Goal: Information Seeking & Learning: Learn about a topic

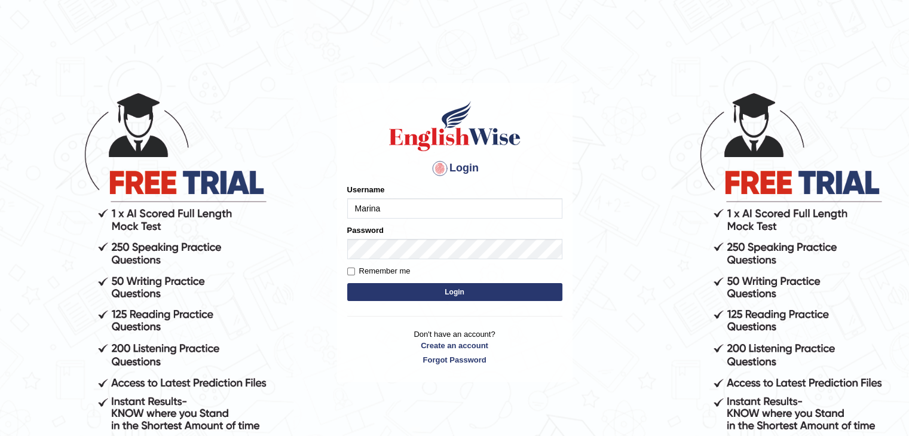
type input "MarinaS"
click at [347, 283] on button "Login" at bounding box center [454, 292] width 215 height 18
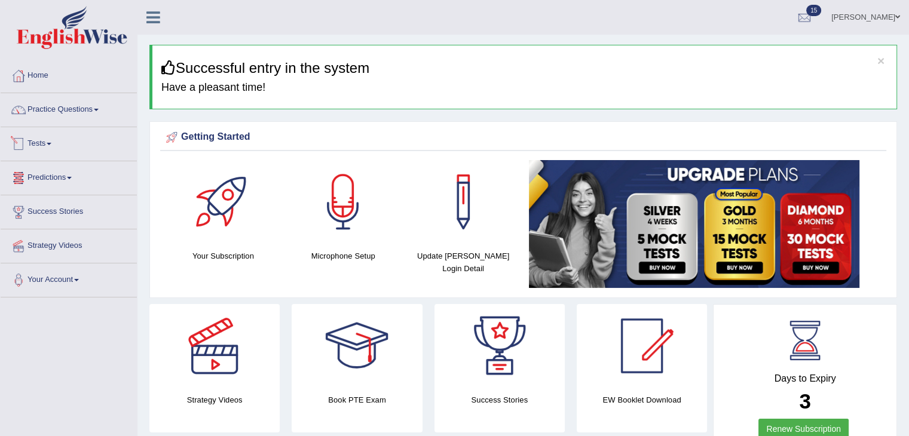
click at [39, 142] on link "Tests" at bounding box center [69, 142] width 136 height 30
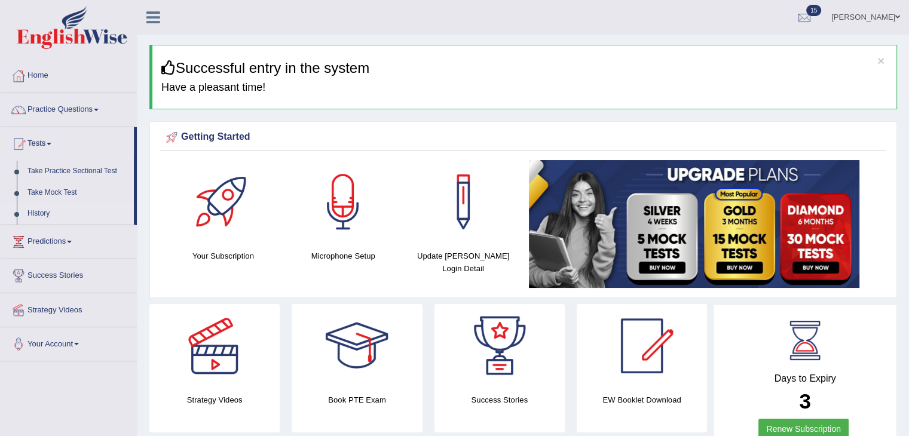
click at [48, 212] on link "History" at bounding box center [78, 214] width 112 height 22
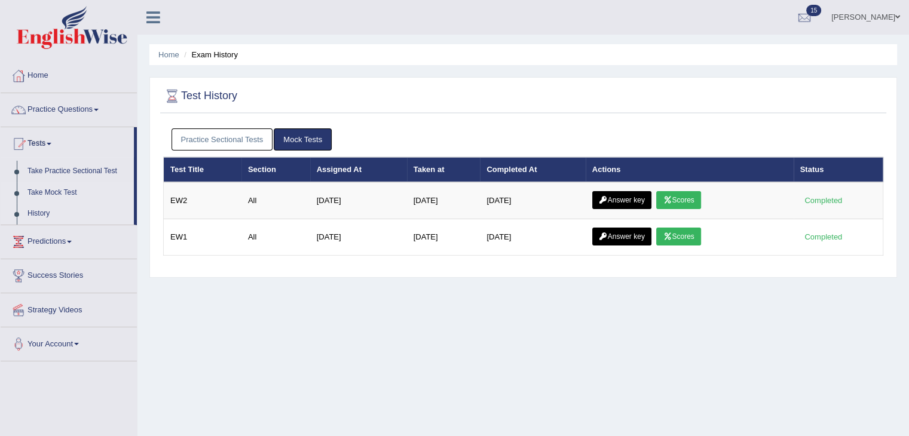
click at [57, 193] on link "Take Mock Test" at bounding box center [78, 193] width 112 height 22
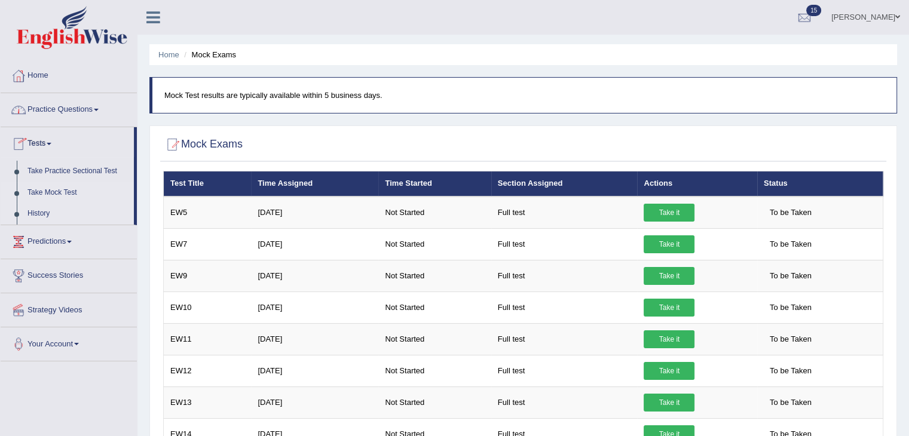
click at [45, 215] on link "History" at bounding box center [78, 214] width 112 height 22
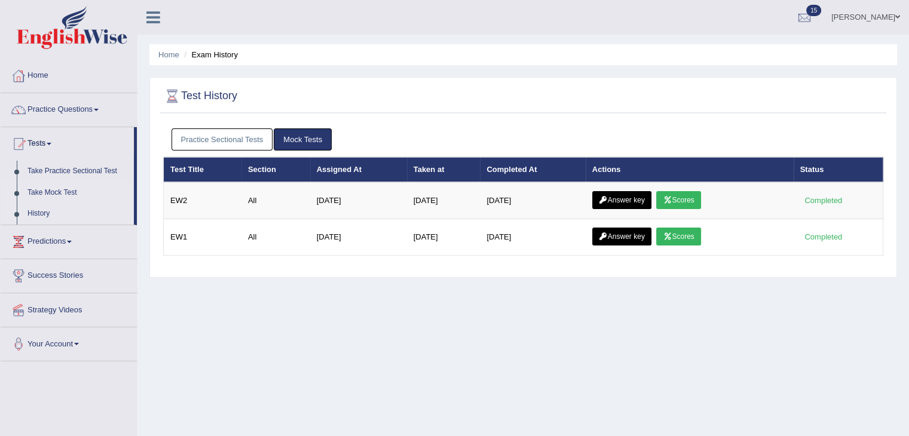
click at [51, 192] on link "Take Mock Test" at bounding box center [78, 193] width 112 height 22
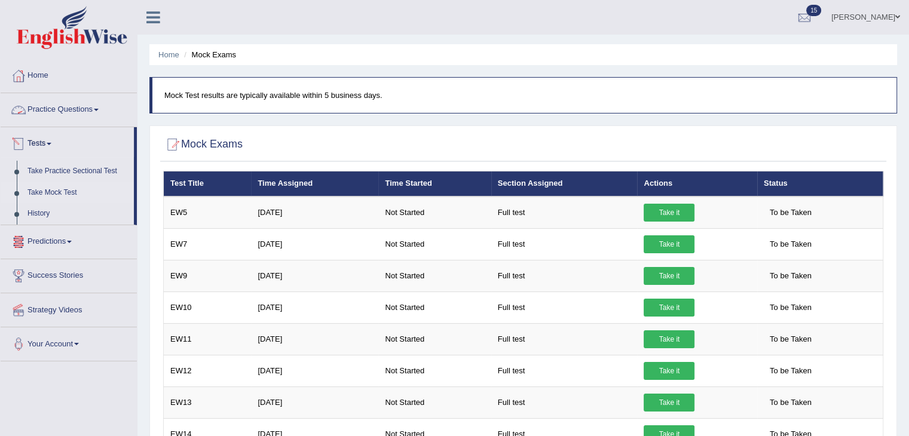
click at [62, 109] on link "Practice Questions" at bounding box center [69, 108] width 136 height 30
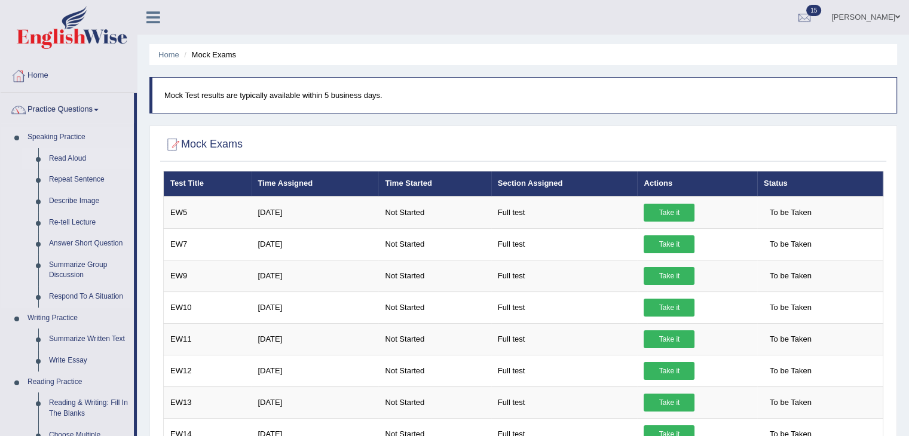
click at [68, 157] on link "Read Aloud" at bounding box center [89, 159] width 90 height 22
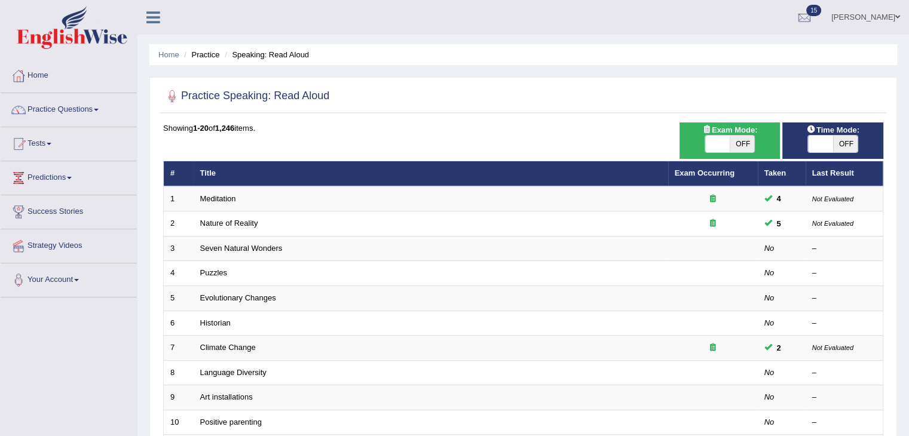
click at [846, 144] on span "OFF" at bounding box center [846, 144] width 25 height 17
checkbox input "true"
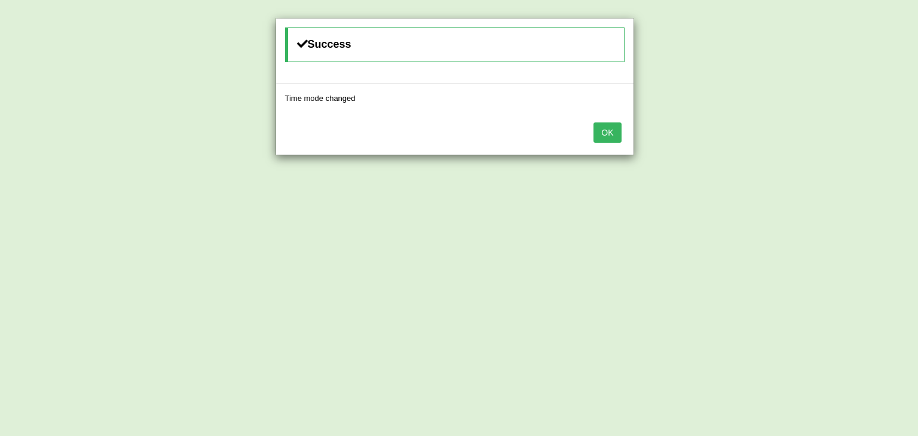
click at [607, 132] on button "OK" at bounding box center [608, 133] width 28 height 20
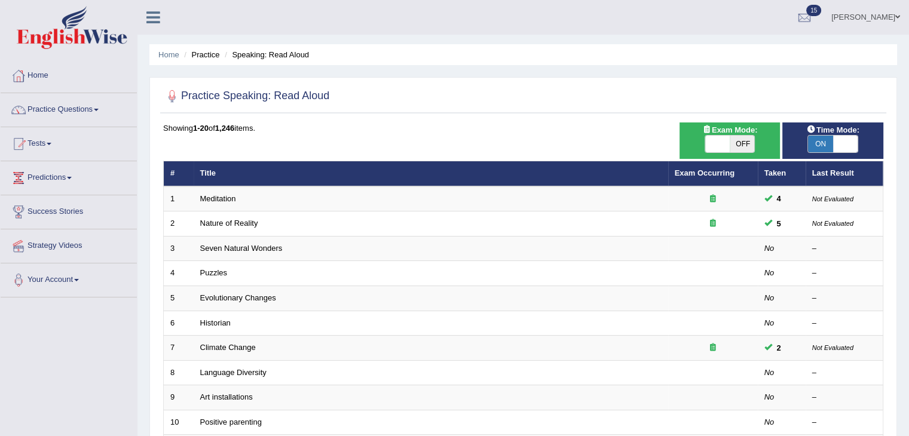
click at [741, 137] on span "OFF" at bounding box center [742, 144] width 25 height 17
checkbox input "true"
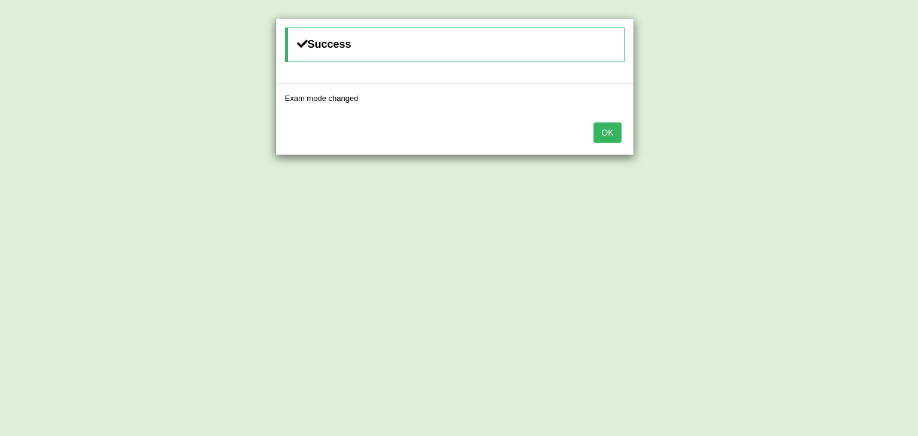
click at [615, 135] on button "OK" at bounding box center [608, 133] width 28 height 20
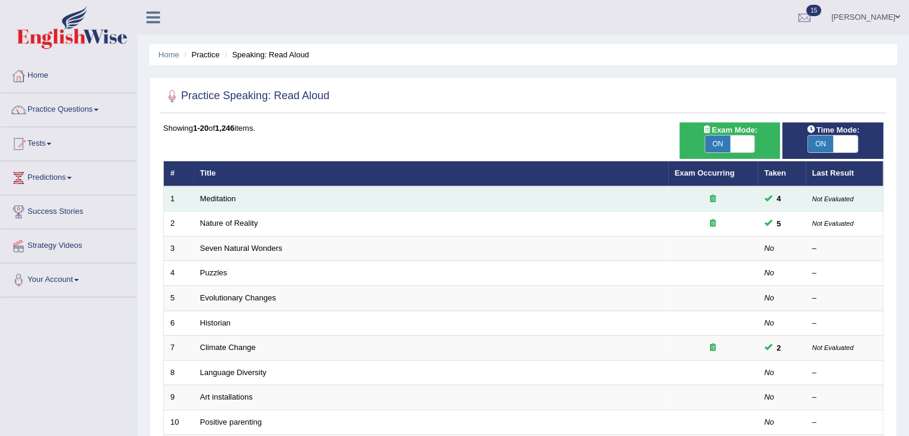
scroll to position [60, 0]
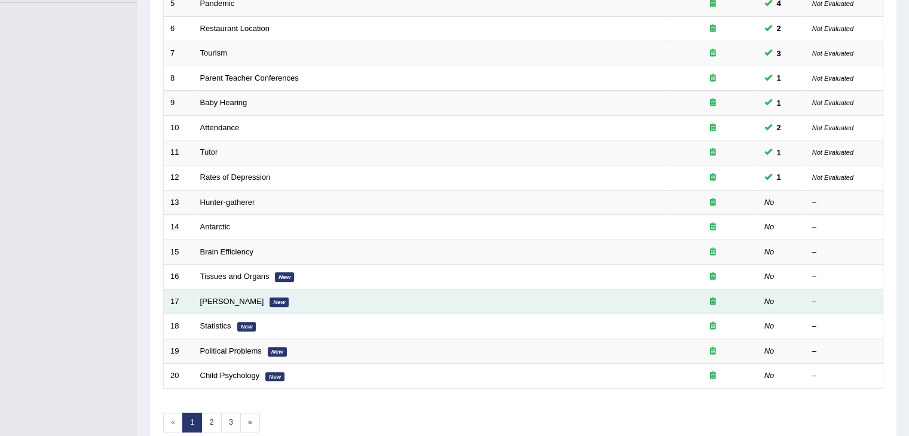
scroll to position [299, 0]
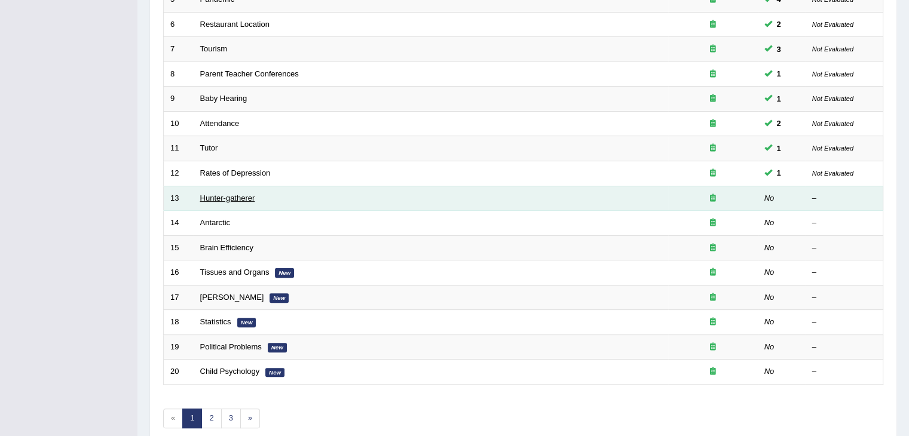
click at [245, 199] on link "Hunter-gatherer" at bounding box center [227, 198] width 55 height 9
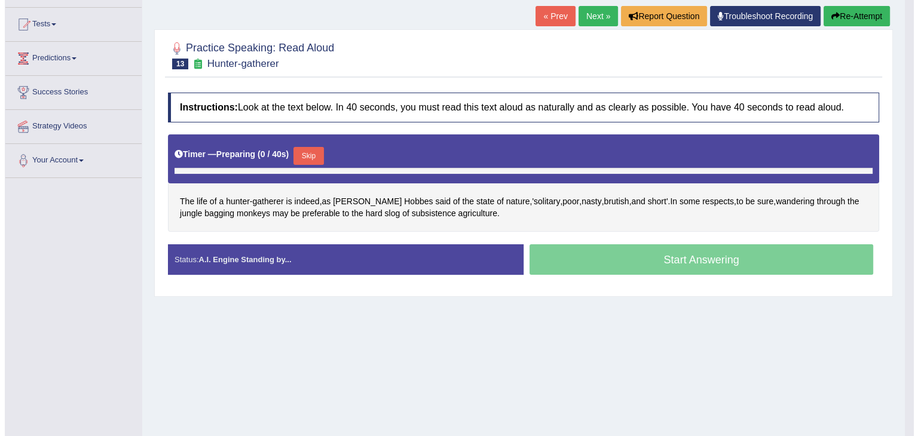
scroll to position [135, 0]
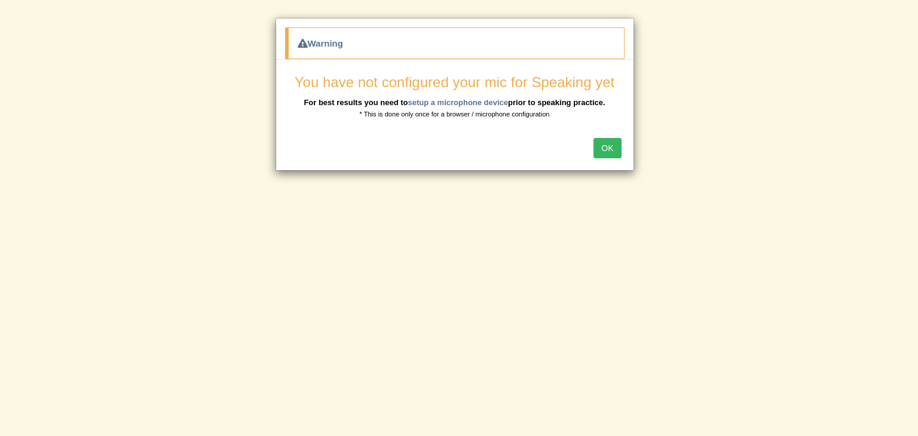
click at [603, 150] on button "OK" at bounding box center [608, 148] width 28 height 20
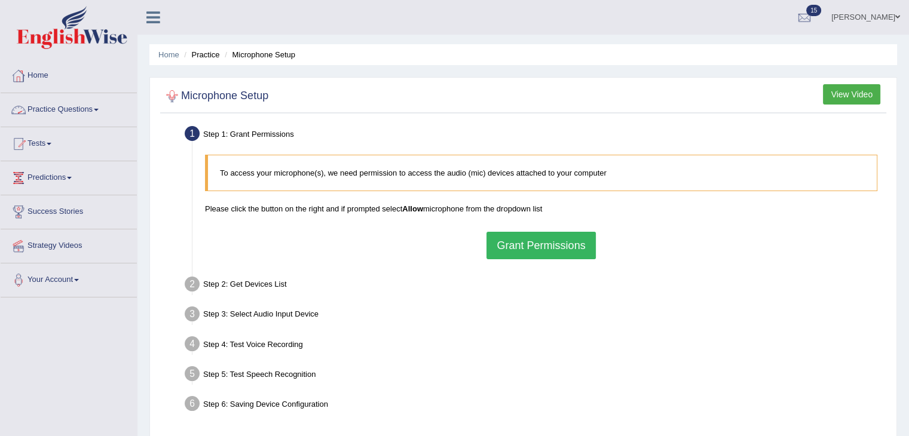
click at [75, 104] on link "Practice Questions" at bounding box center [69, 108] width 136 height 30
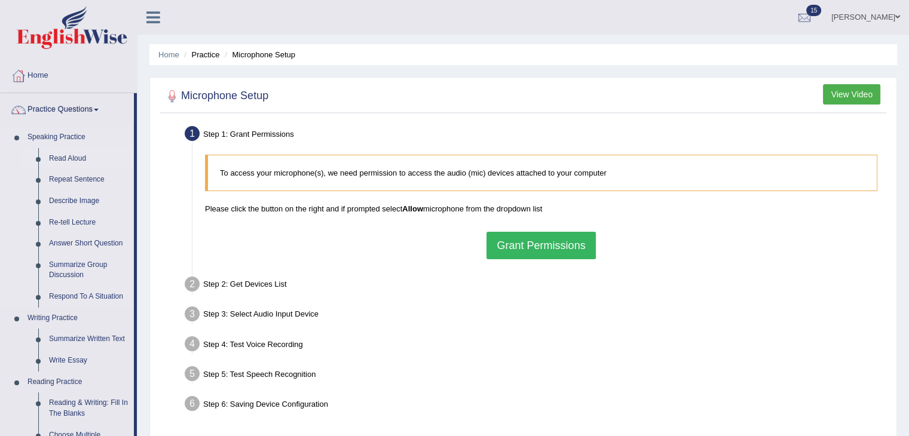
click at [62, 156] on link "Read Aloud" at bounding box center [89, 159] width 90 height 22
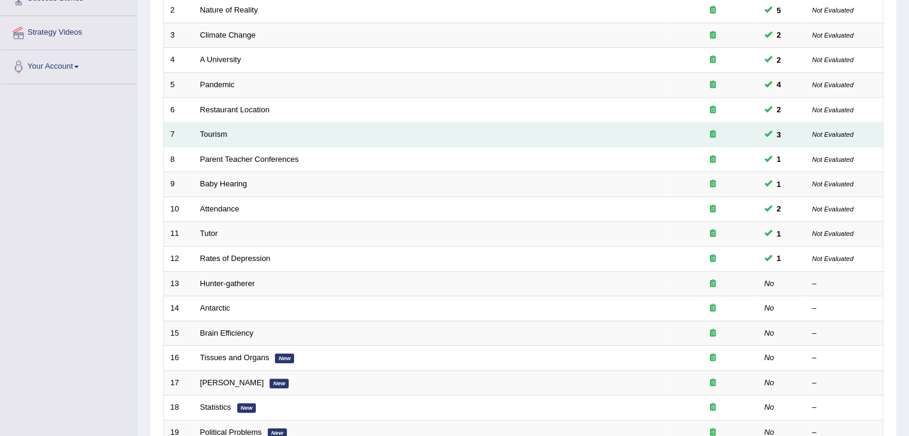
scroll to position [239, 0]
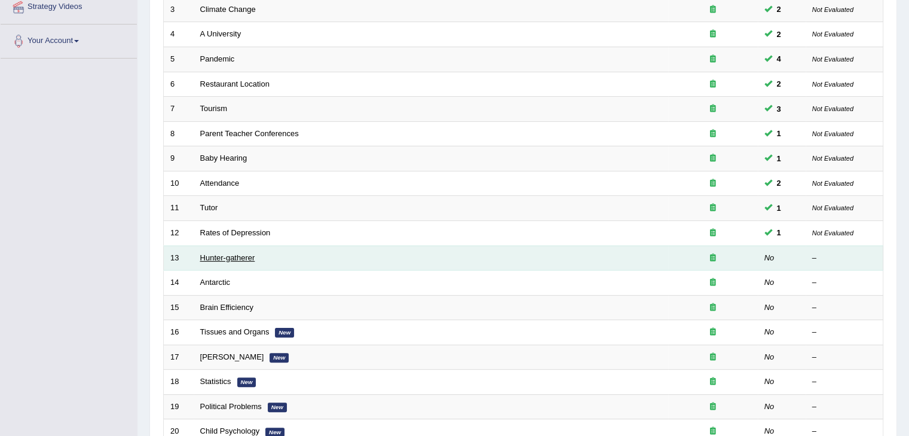
click at [238, 254] on link "Hunter-gatherer" at bounding box center [227, 258] width 55 height 9
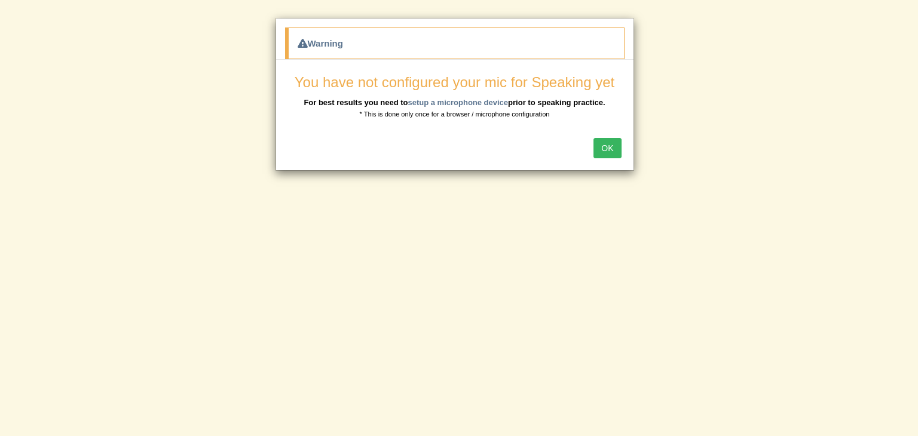
click at [608, 149] on button "OK" at bounding box center [608, 148] width 28 height 20
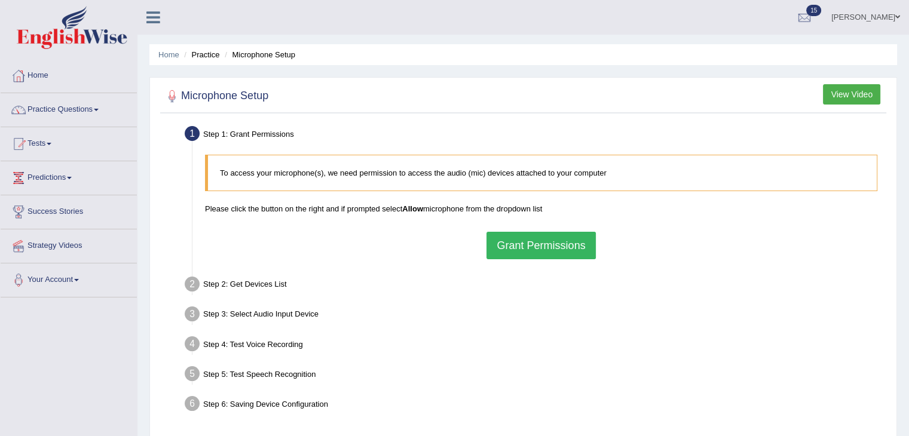
click at [519, 245] on button "Grant Permissions" at bounding box center [541, 246] width 109 height 28
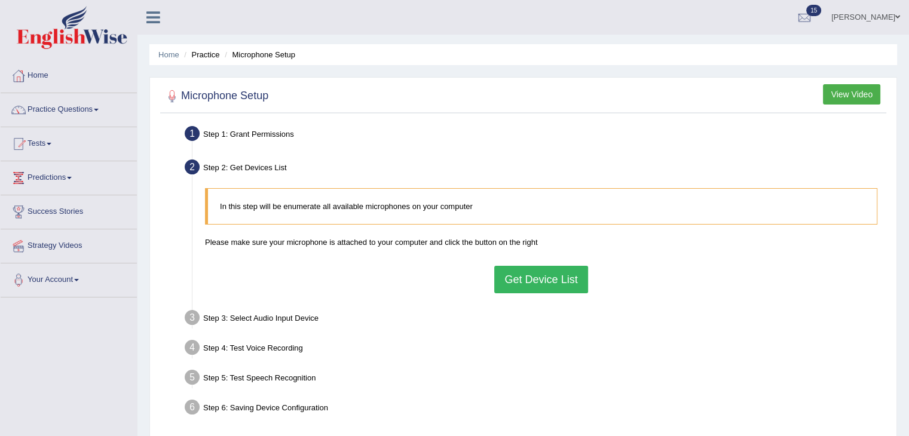
click at [529, 282] on button "Get Device List" at bounding box center [540, 280] width 93 height 28
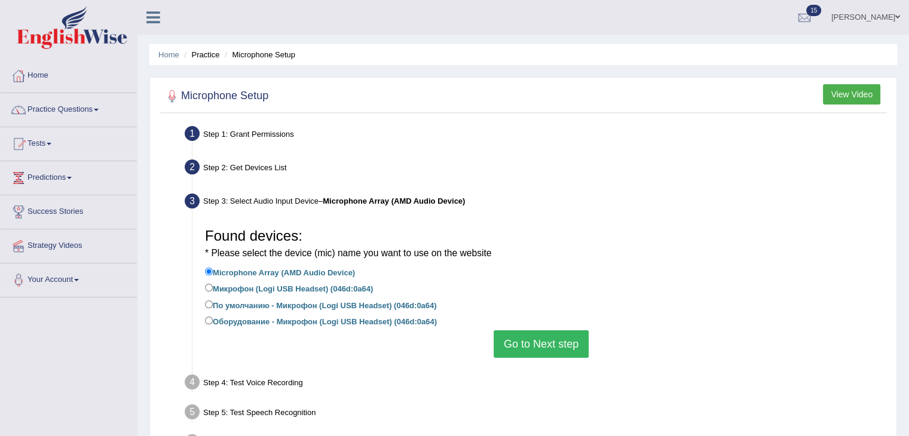
click at [513, 345] on button "Go to Next step" at bounding box center [541, 345] width 95 height 28
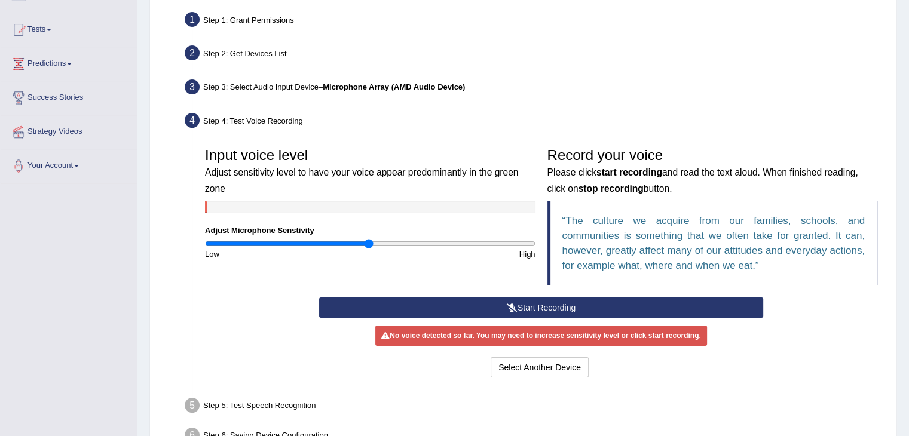
scroll to position [179, 0]
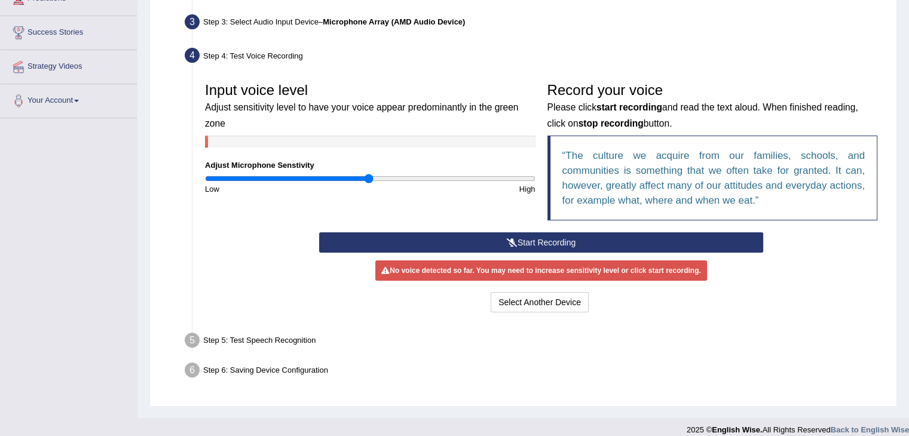
click at [538, 245] on button "Start Recording" at bounding box center [541, 243] width 444 height 20
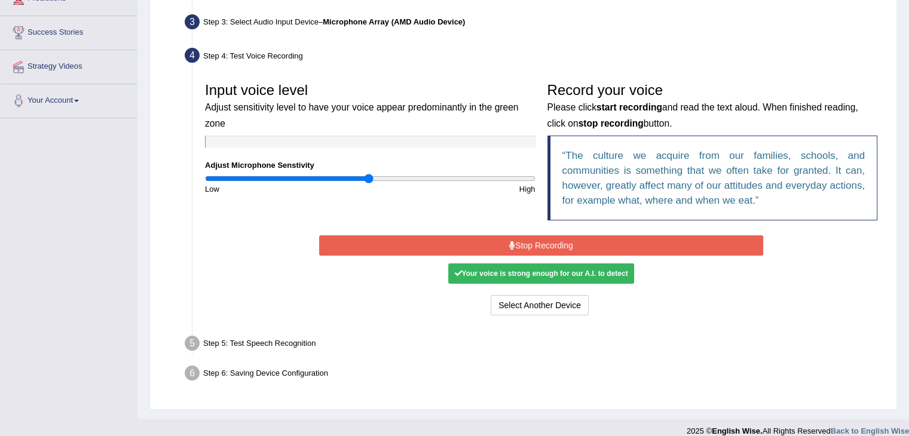
click at [526, 249] on button "Stop Recording" at bounding box center [541, 246] width 444 height 20
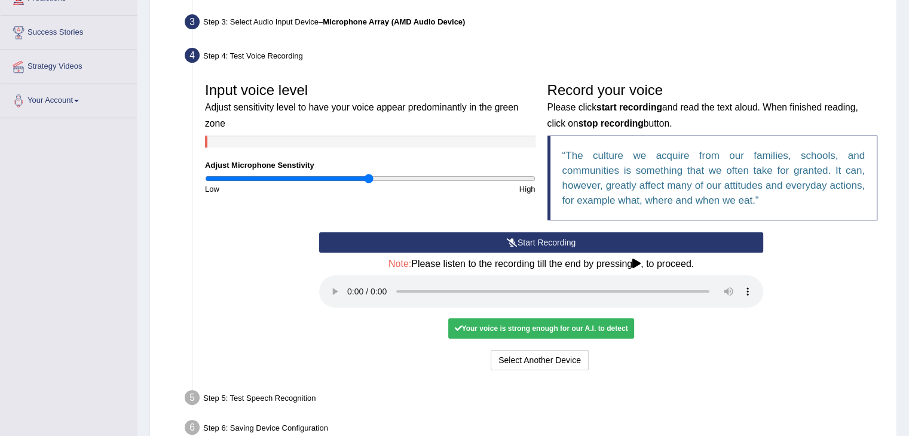
click at [531, 328] on div "Your voice is strong enough for our A.I. to detect" at bounding box center [540, 329] width 185 height 20
click at [545, 244] on button "Start Recording" at bounding box center [541, 243] width 444 height 20
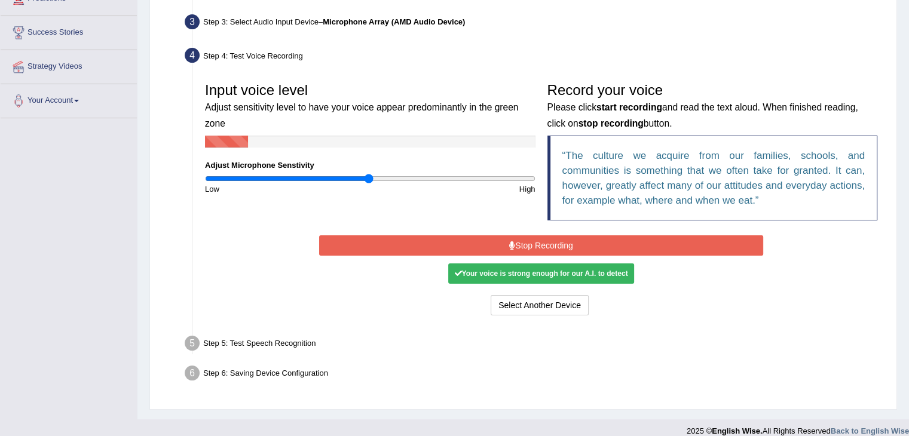
click at [566, 243] on button "Stop Recording" at bounding box center [541, 246] width 444 height 20
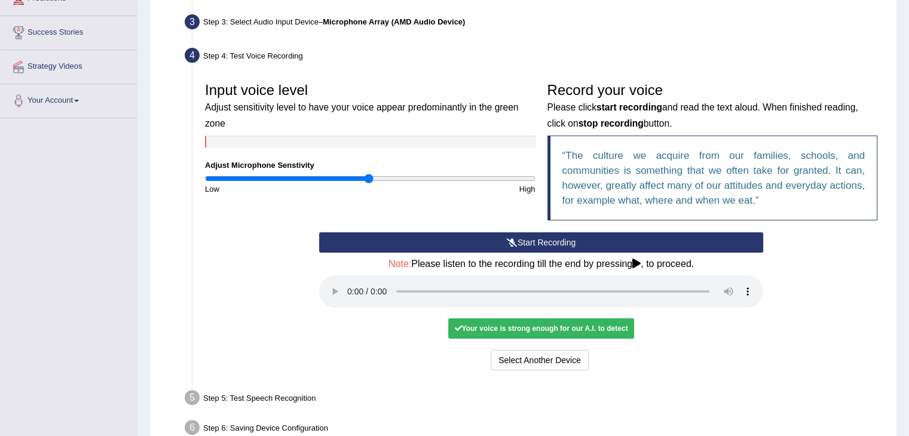
click at [740, 362] on div "Select Another Device Voice is ok. Go to Next step" at bounding box center [541, 361] width 444 height 23
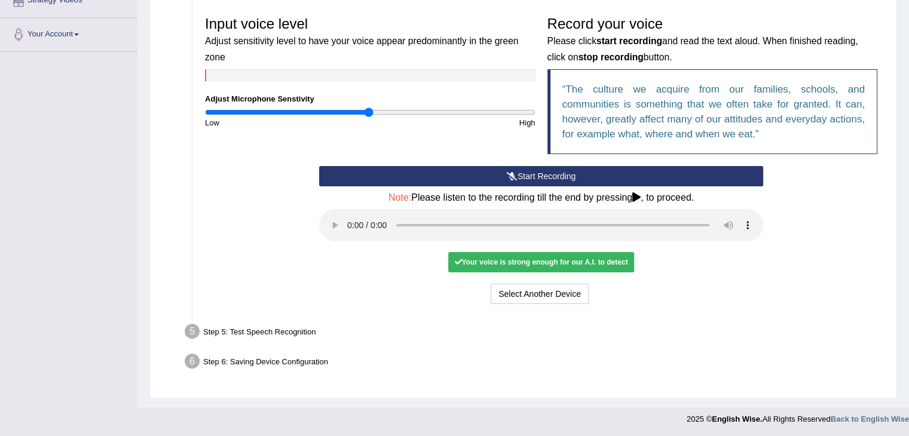
scroll to position [246, 0]
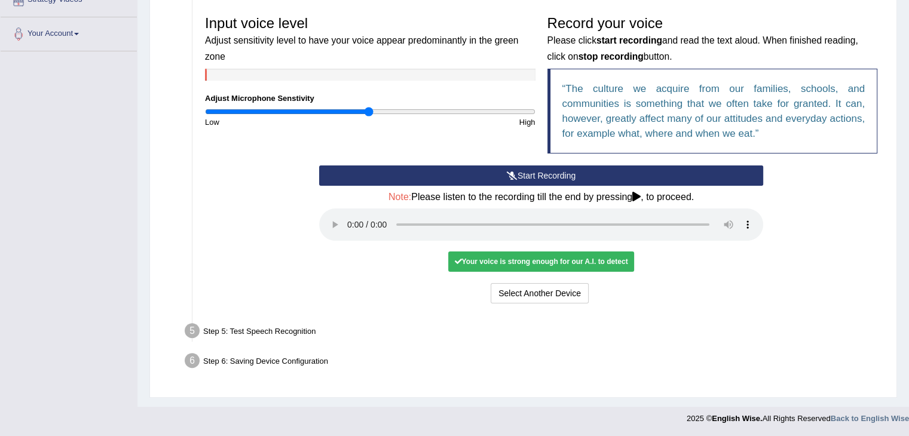
click at [456, 303] on div "Select Another Device Voice is ok. Go to Next step" at bounding box center [541, 294] width 444 height 23
click at [640, 200] on icon at bounding box center [637, 197] width 8 height 10
click at [521, 176] on button "Start Recording" at bounding box center [541, 176] width 444 height 20
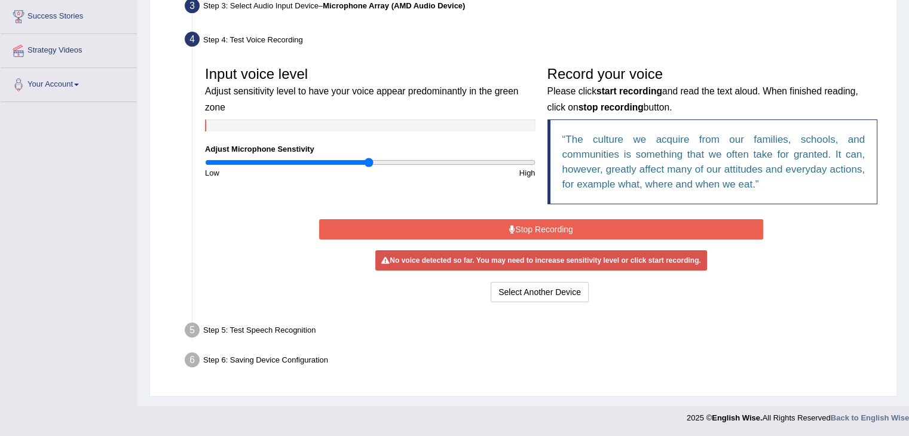
scroll to position [191, 0]
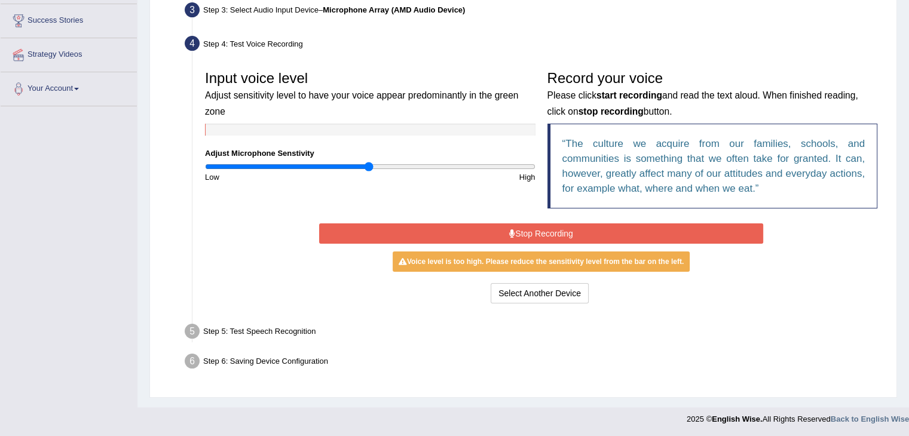
click at [572, 231] on button "Stop Recording" at bounding box center [541, 234] width 444 height 20
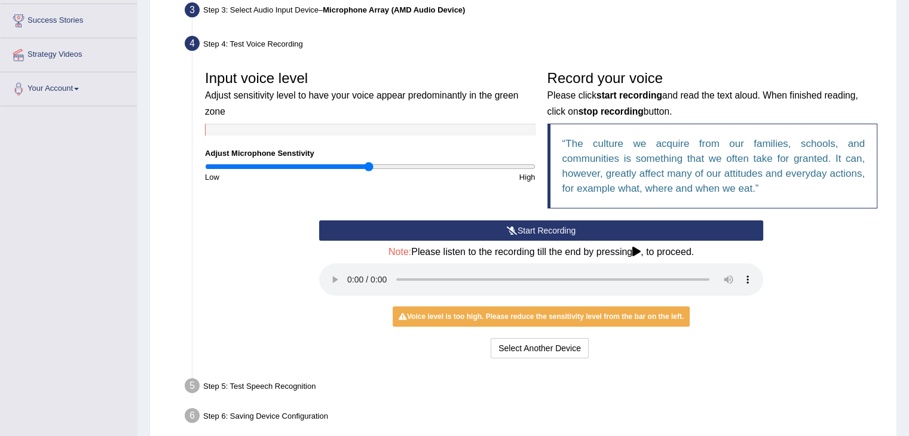
click at [607, 225] on button "Start Recording" at bounding box center [541, 231] width 444 height 20
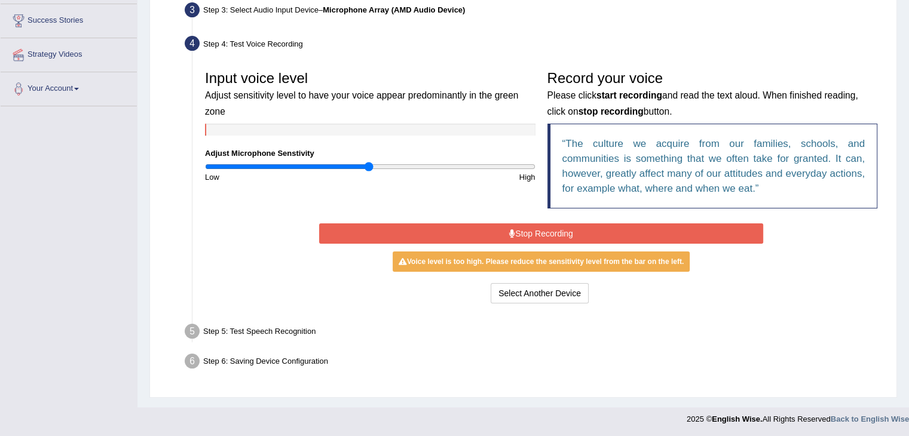
click at [534, 230] on button "Stop Recording" at bounding box center [541, 234] width 444 height 20
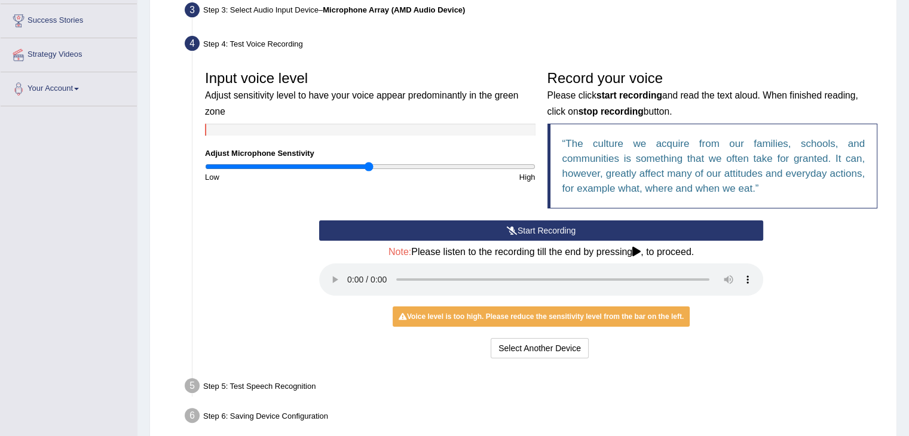
click at [534, 229] on button "Start Recording" at bounding box center [541, 231] width 444 height 20
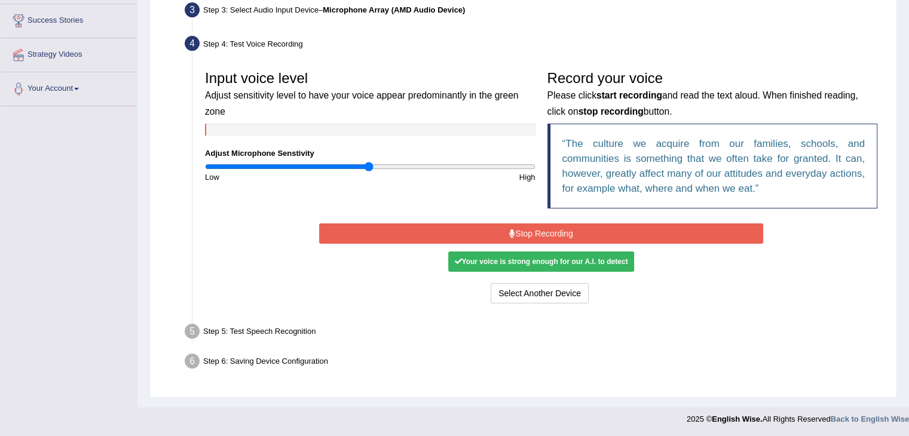
click at [550, 230] on button "Stop Recording" at bounding box center [541, 234] width 444 height 20
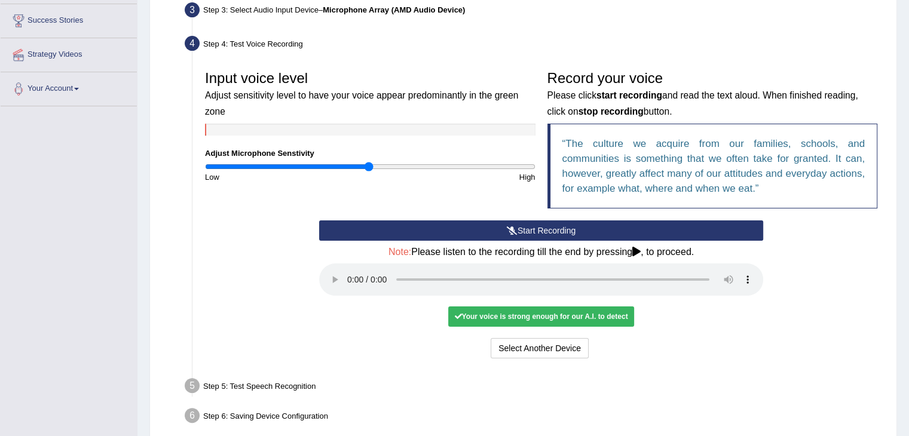
click at [538, 320] on div "Your voice is strong enough for our A.I. to detect" at bounding box center [540, 317] width 185 height 20
click at [530, 319] on div "Your voice is strong enough for our A.I. to detect" at bounding box center [540, 317] width 185 height 20
click at [570, 223] on button "Start Recording" at bounding box center [541, 231] width 444 height 20
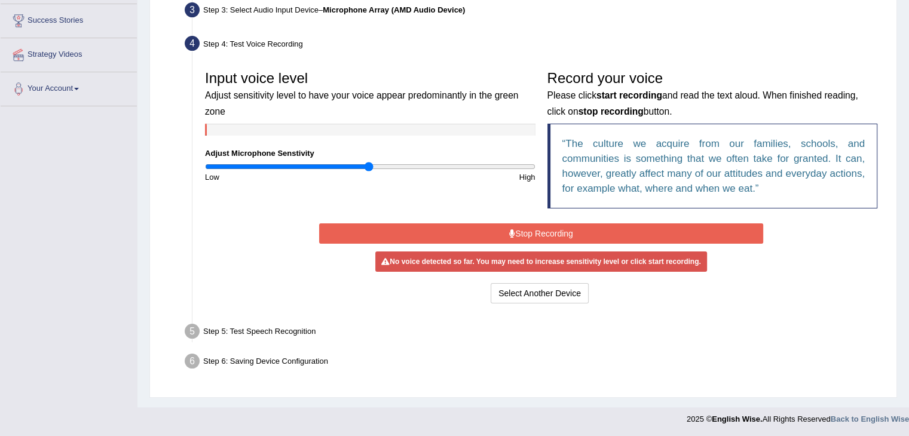
click at [569, 226] on button "Stop Recording" at bounding box center [541, 234] width 444 height 20
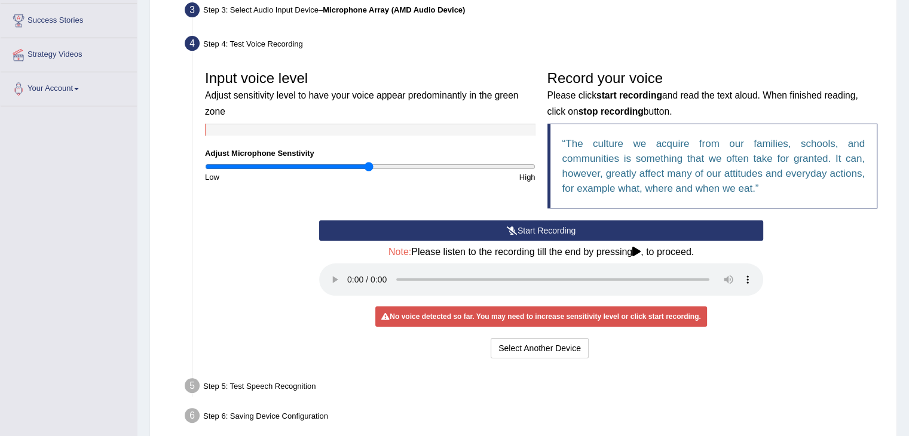
click at [555, 230] on button "Start Recording" at bounding box center [541, 231] width 444 height 20
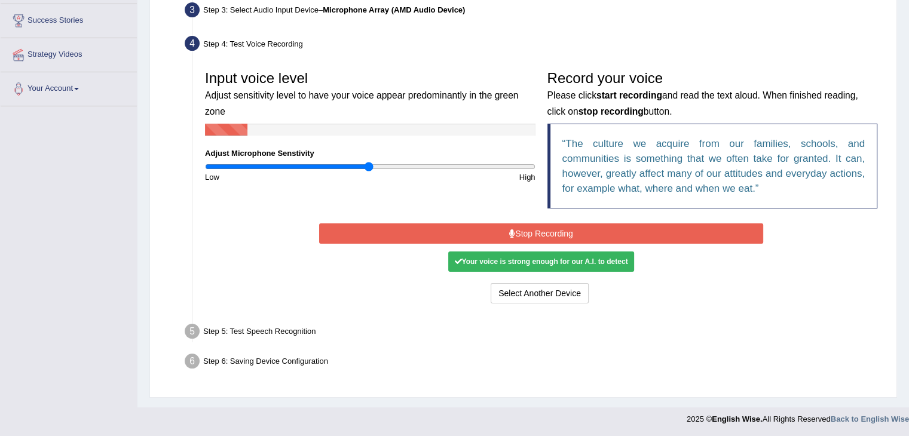
click at [555, 230] on button "Stop Recording" at bounding box center [541, 234] width 444 height 20
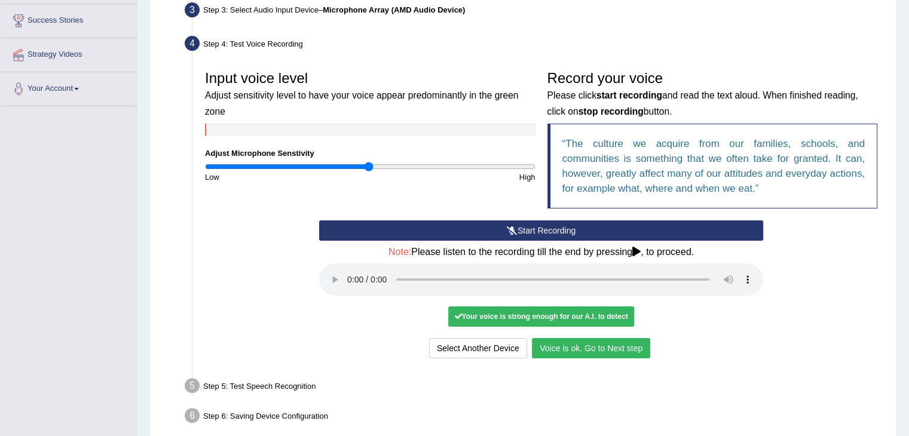
click at [560, 350] on button "Voice is ok. Go to Next step" at bounding box center [591, 348] width 118 height 20
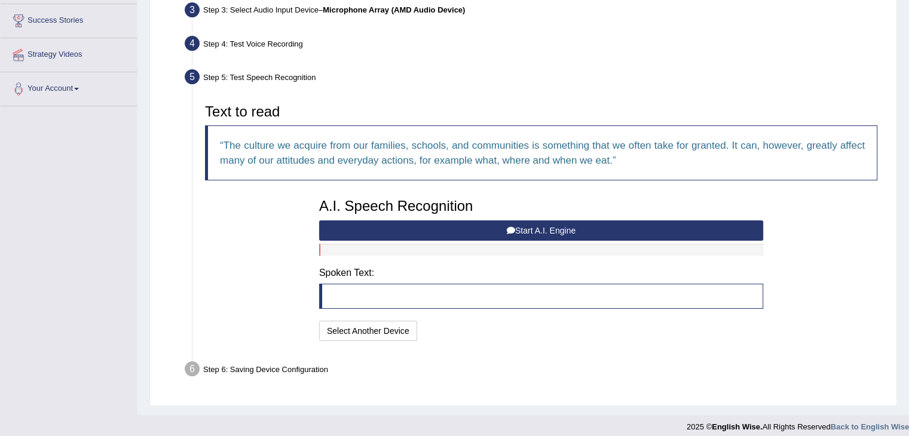
click at [539, 233] on button "Start A.I. Engine" at bounding box center [541, 231] width 444 height 20
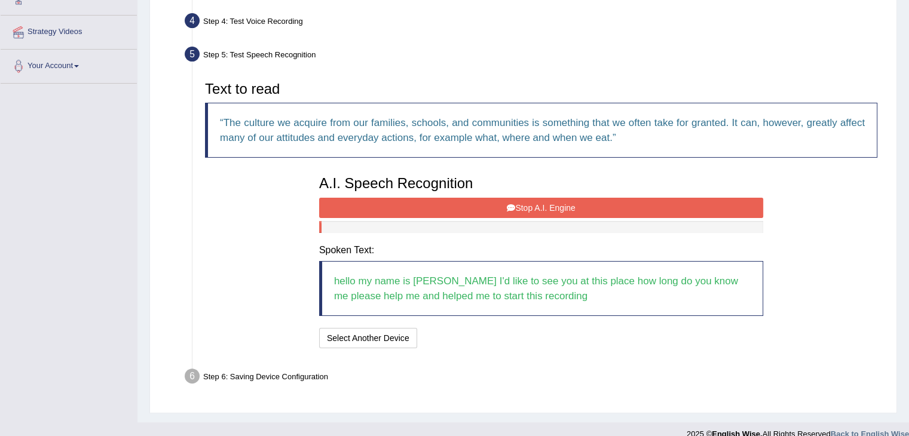
scroll to position [229, 0]
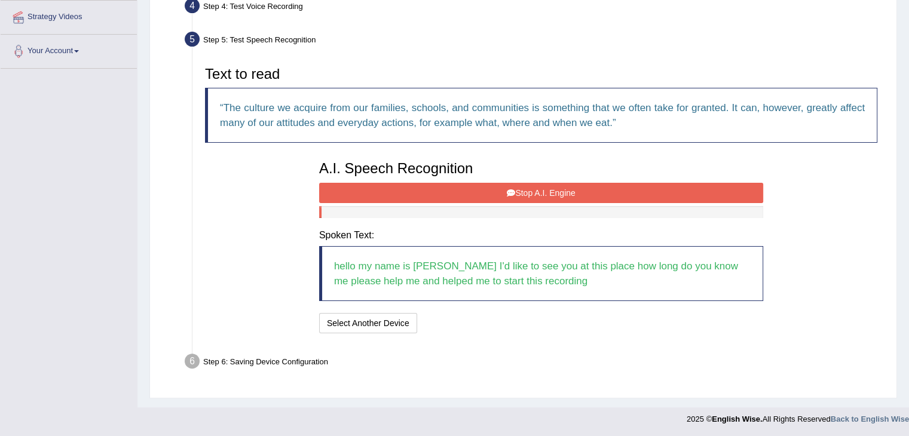
click at [561, 189] on button "Stop A.I. Engine" at bounding box center [541, 193] width 444 height 20
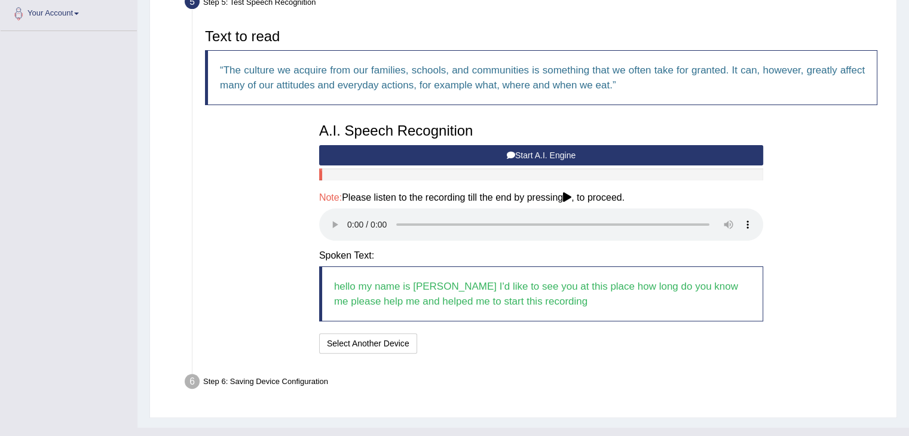
scroll to position [287, 0]
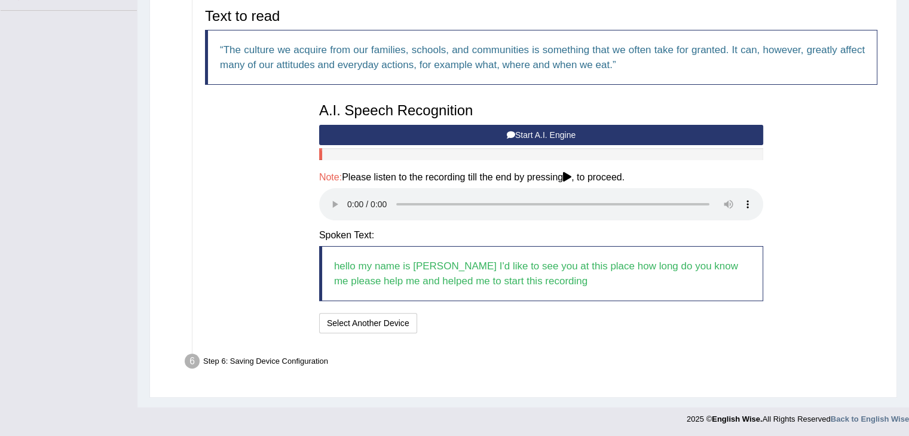
click at [579, 280] on blockquote "hello my name is Marina I'd like to see you at this place how long do you know …" at bounding box center [541, 273] width 444 height 55
click at [585, 333] on div "I will practice without this feature Select Another Device Speech is ok. Go to …" at bounding box center [541, 324] width 444 height 23
click at [572, 180] on icon at bounding box center [567, 177] width 8 height 10
click at [572, 175] on icon at bounding box center [567, 177] width 8 height 10
click at [416, 175] on h4 "Note: Please listen to the recording till the end by pressing , to proceed." at bounding box center [541, 177] width 444 height 11
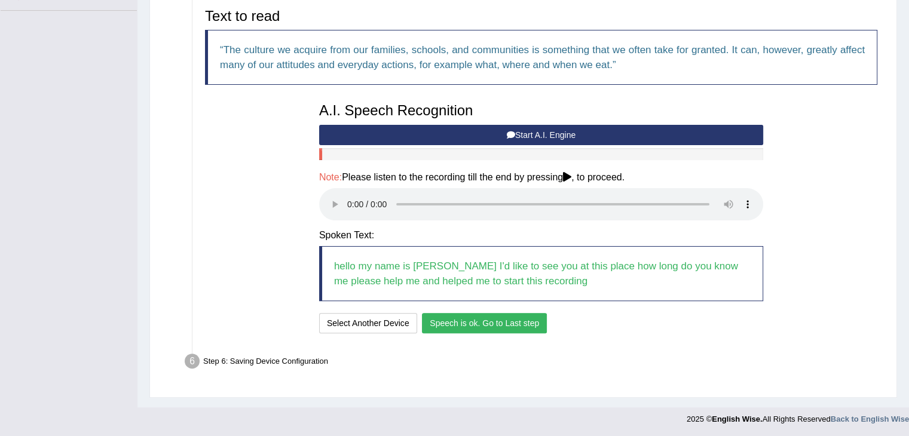
click at [459, 324] on button "Speech is ok. Go to Last step" at bounding box center [484, 323] width 125 height 20
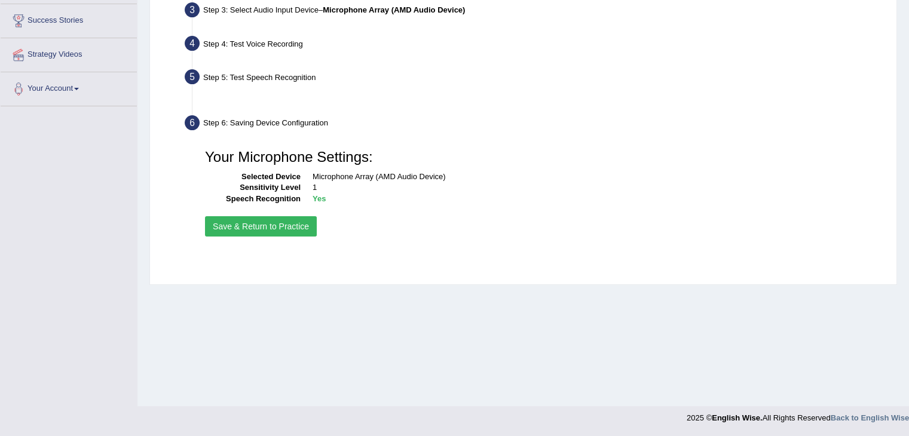
scroll to position [191, 0]
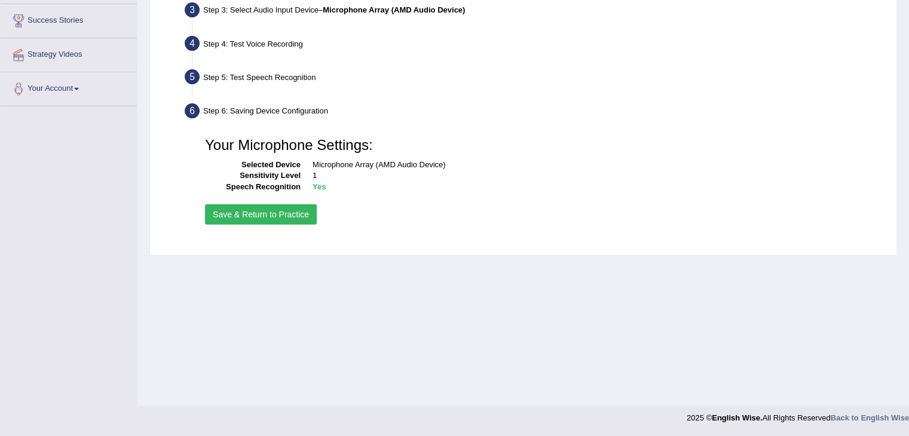
click at [260, 218] on button "Save & Return to Practice" at bounding box center [261, 214] width 112 height 20
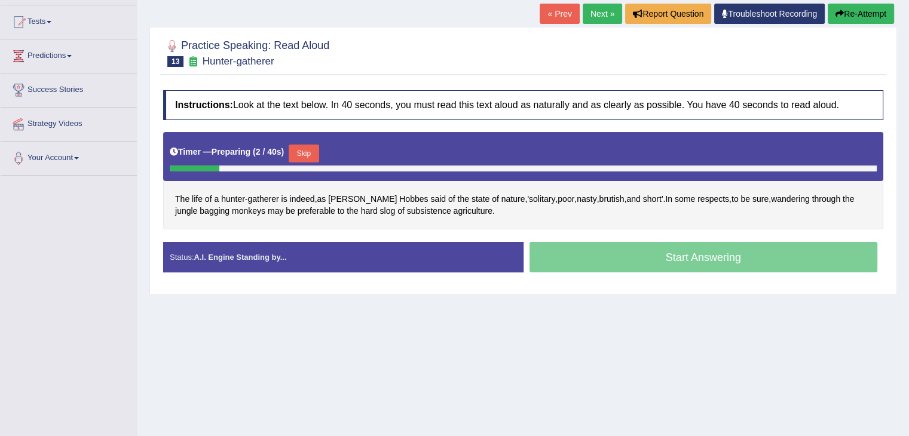
scroll to position [60, 0]
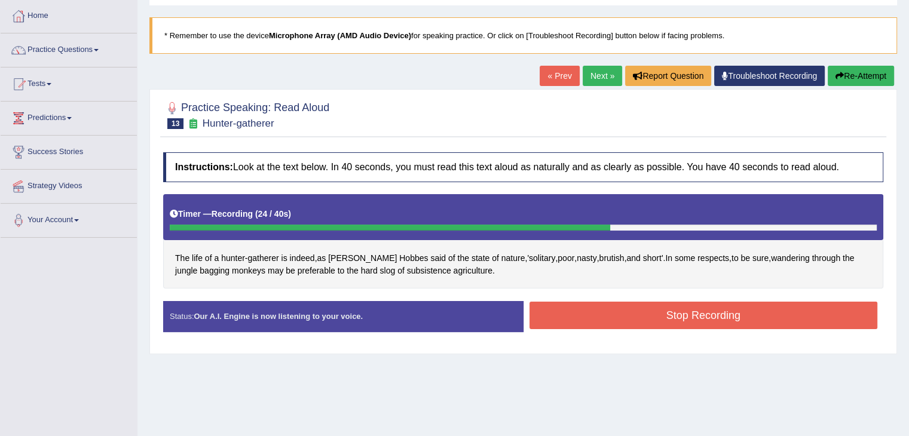
click at [712, 319] on button "Stop Recording" at bounding box center [704, 316] width 349 height 28
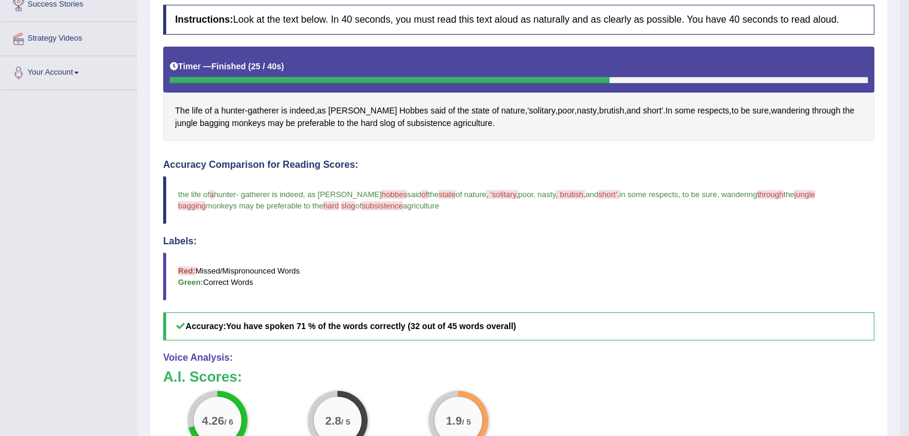
scroll to position [120, 0]
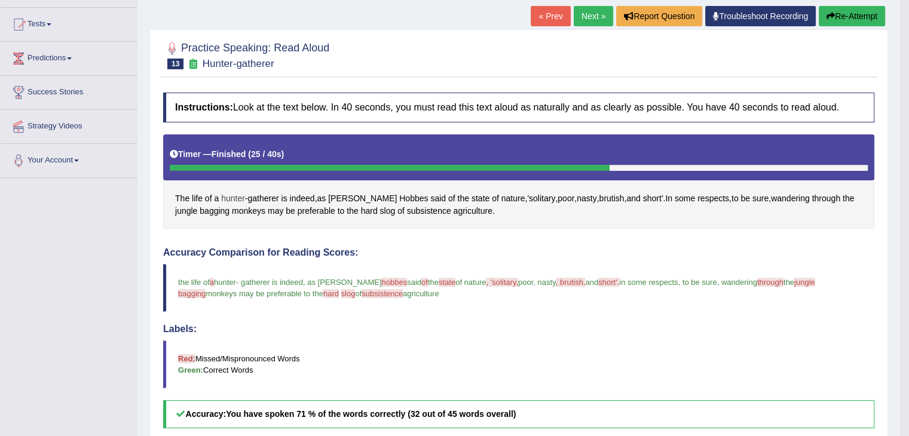
click at [236, 198] on span "hunter" at bounding box center [233, 199] width 24 height 13
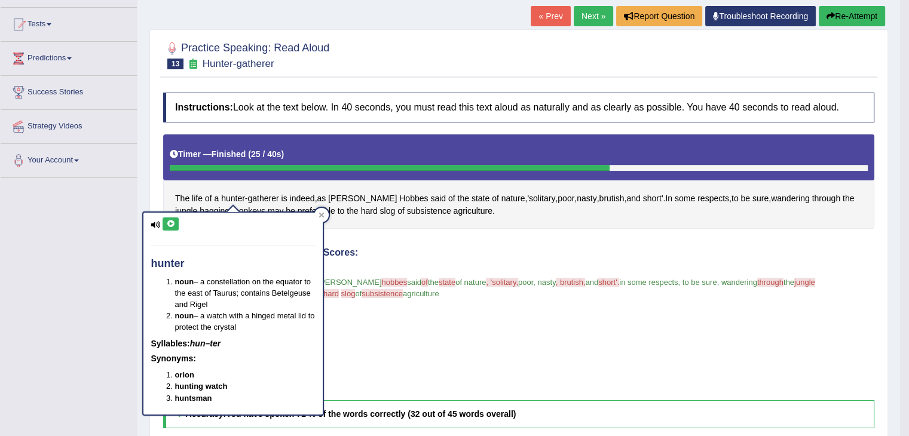
click at [172, 223] on icon at bounding box center [170, 224] width 9 height 7
click at [273, 198] on span "gatherer" at bounding box center [263, 199] width 31 height 13
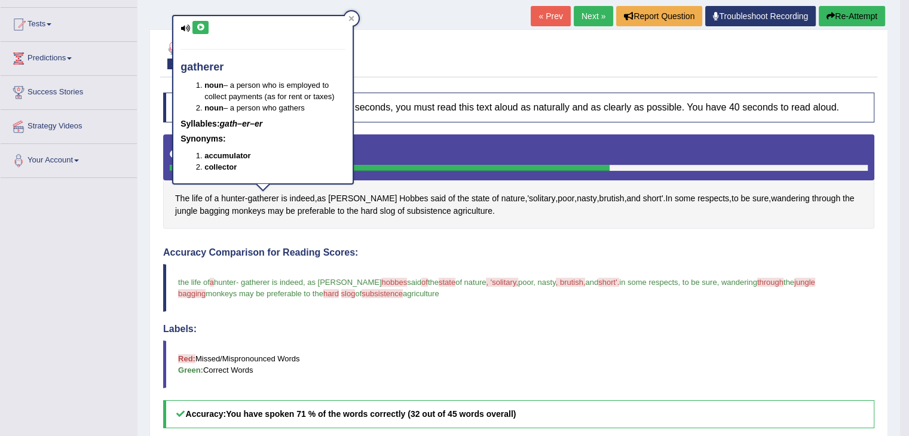
click at [203, 28] on icon at bounding box center [200, 27] width 9 height 7
click at [201, 28] on icon at bounding box center [200, 27] width 9 height 7
click at [301, 195] on span "indeed" at bounding box center [302, 199] width 25 height 13
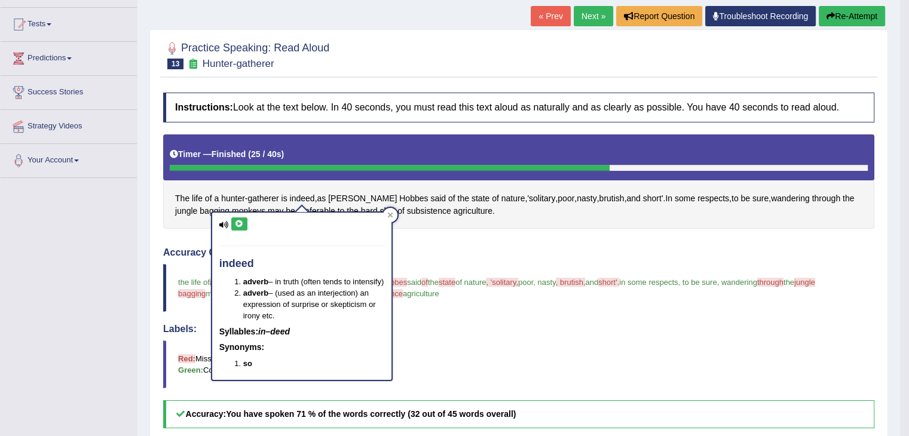
click at [234, 230] on button at bounding box center [239, 224] width 16 height 13
click at [462, 252] on h4 "Accuracy Comparison for Reading Scores:" at bounding box center [519, 253] width 712 height 11
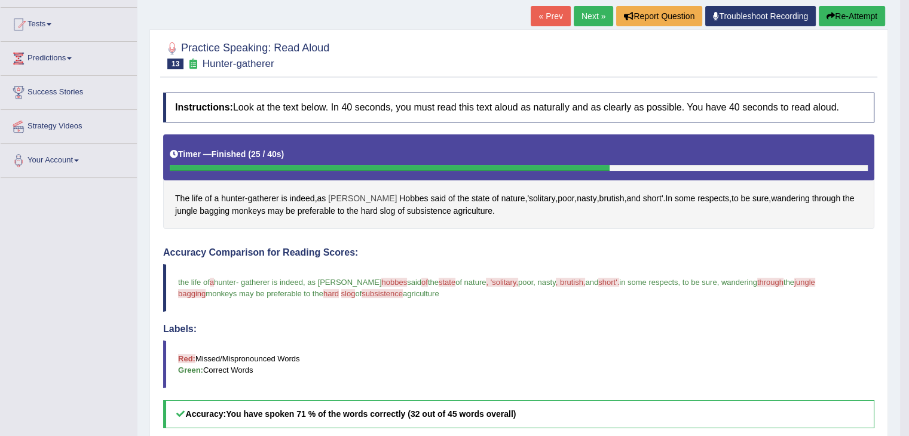
click at [346, 202] on span "[PERSON_NAME]" at bounding box center [362, 199] width 69 height 13
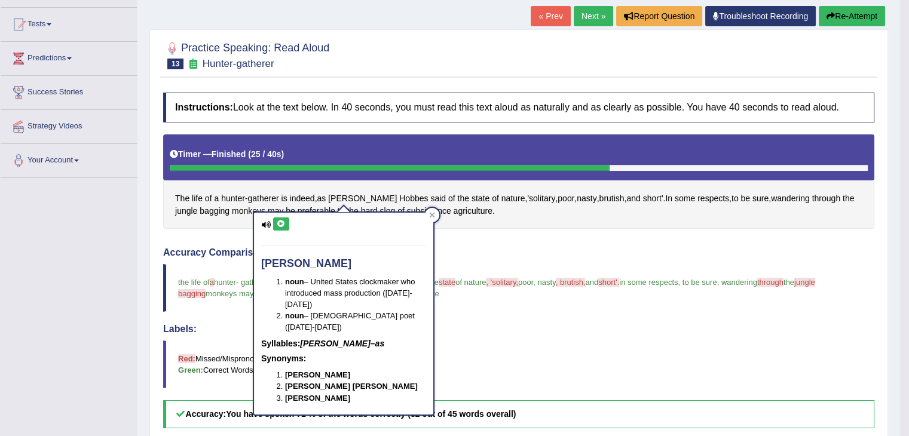
click at [275, 224] on button at bounding box center [281, 224] width 16 height 13
click at [279, 224] on icon at bounding box center [281, 224] width 9 height 7
click at [399, 200] on span "Hobbes" at bounding box center [413, 199] width 29 height 13
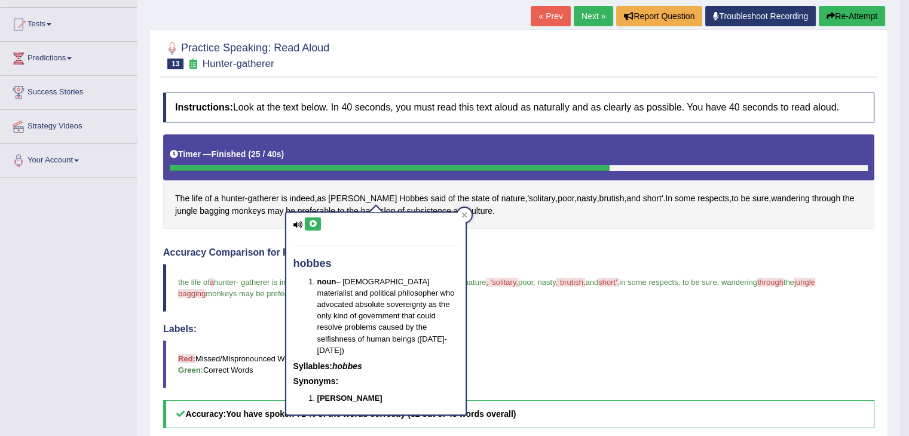
click at [316, 222] on icon at bounding box center [313, 224] width 9 height 7
click at [520, 239] on div "Instructions: Look at the text below. In 40 seconds, you must read this text al…" at bounding box center [519, 369] width 718 height 565
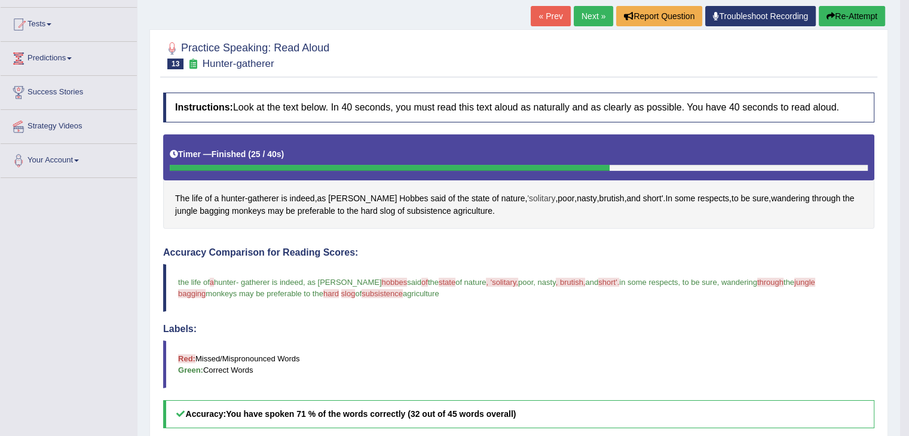
click at [527, 199] on span "'solitary" at bounding box center [541, 199] width 28 height 13
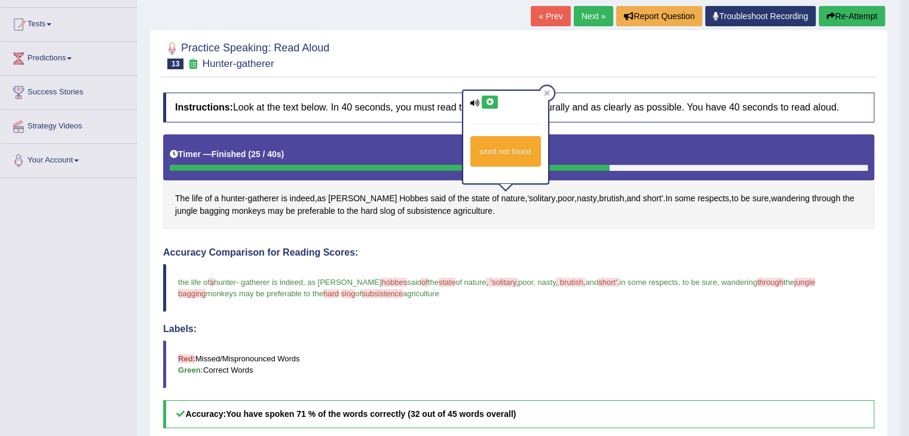
click at [489, 103] on icon at bounding box center [490, 102] width 9 height 7
click at [516, 218] on div "The life of a hunter - gatherer is indeed , as Thomas Hobbes said of the state …" at bounding box center [519, 182] width 712 height 95
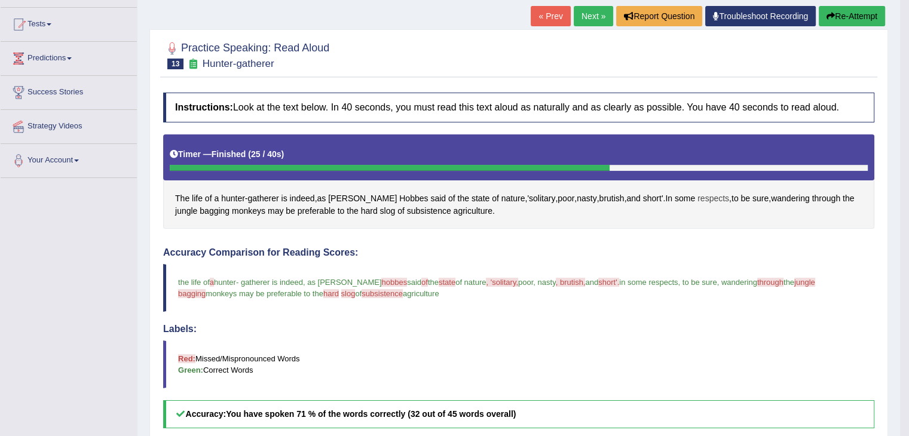
click at [698, 200] on span "respects" at bounding box center [714, 199] width 32 height 13
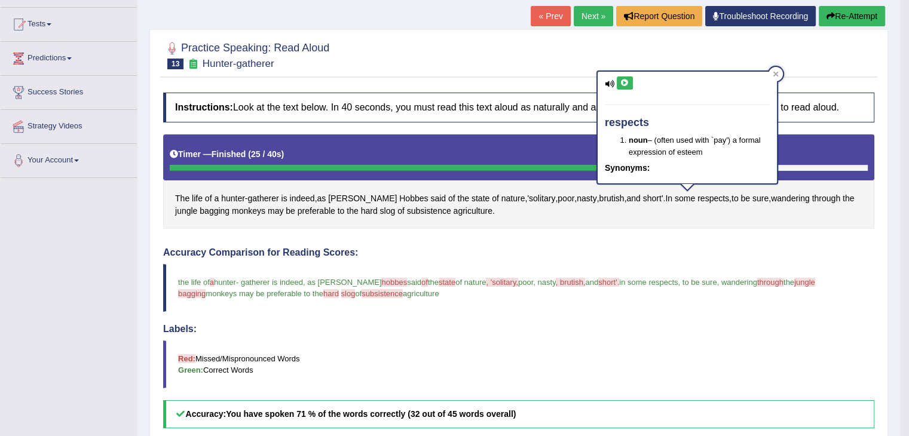
click at [629, 81] on button at bounding box center [625, 83] width 16 height 13
click at [621, 80] on icon at bounding box center [625, 83] width 9 height 7
click at [767, 218] on div "The life of a hunter - gatherer is indeed , as Thomas Hobbes said of the state …" at bounding box center [519, 182] width 712 height 95
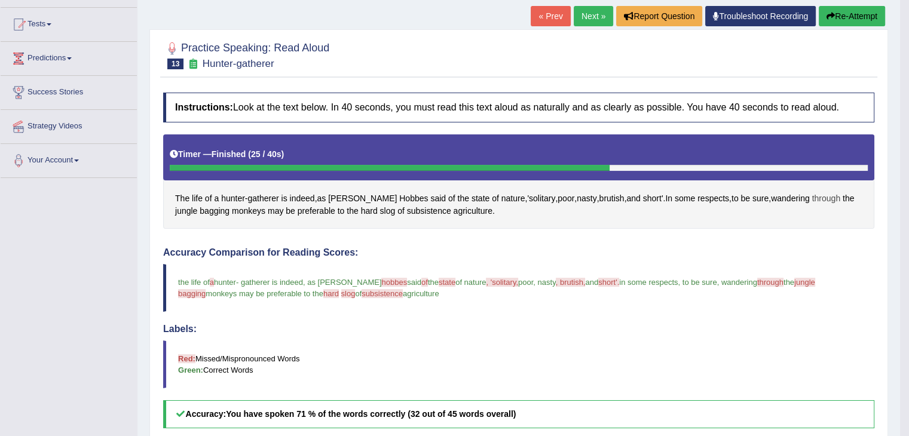
click at [813, 197] on span "through" at bounding box center [827, 199] width 28 height 13
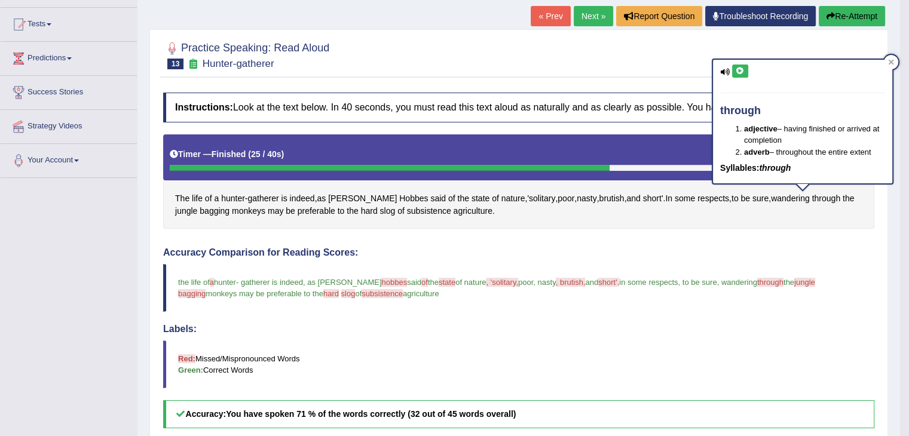
click at [737, 72] on icon at bounding box center [740, 71] width 9 height 7
click at [197, 205] on span "jungle" at bounding box center [186, 211] width 22 height 13
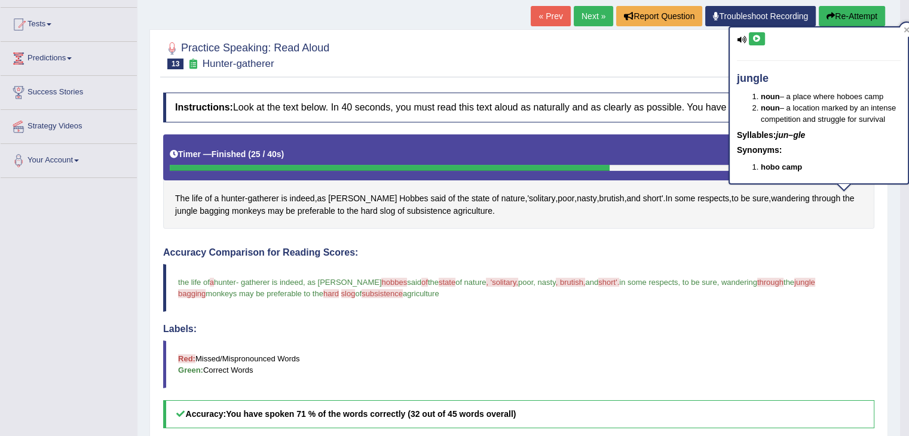
click at [756, 40] on icon at bounding box center [757, 38] width 9 height 7
click at [200, 210] on span "bagging" at bounding box center [215, 211] width 30 height 13
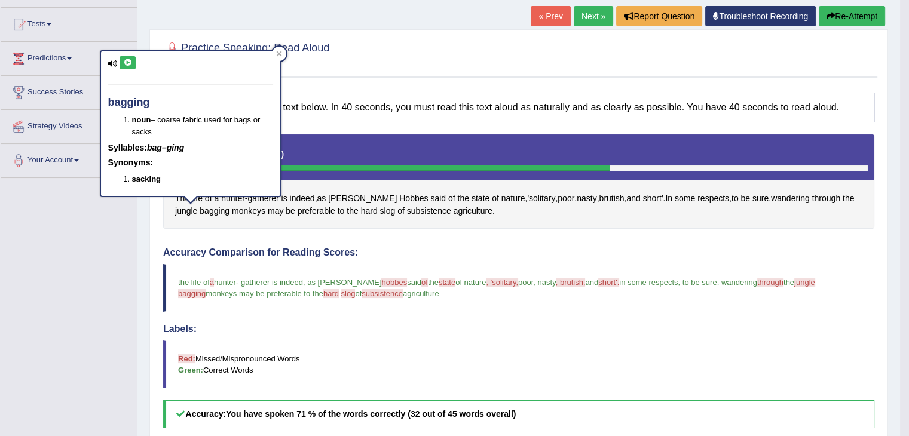
click at [129, 54] on div "bagging noun – coarse fabric used for bags or sacks Syllables: bag–ging Synonym…" at bounding box center [190, 123] width 179 height 145
click at [129, 60] on icon at bounding box center [127, 62] width 9 height 7
click at [232, 211] on span "monkeys" at bounding box center [248, 211] width 33 height 13
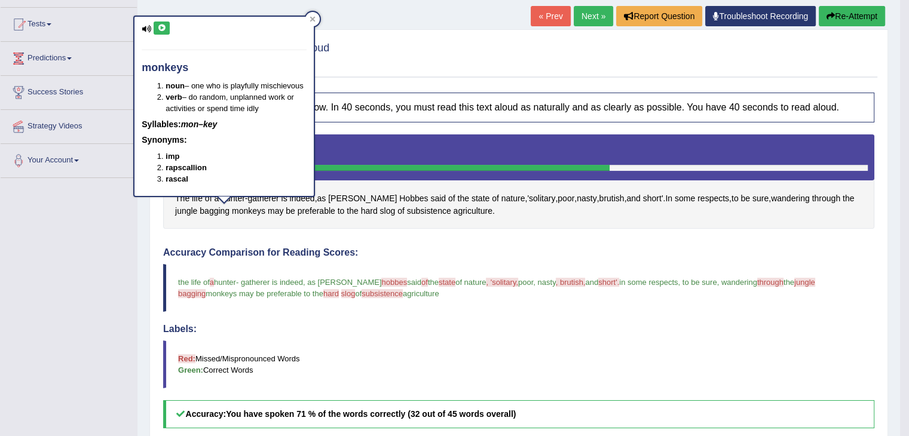
click at [161, 30] on icon at bounding box center [161, 28] width 9 height 7
click at [301, 215] on span "preferable" at bounding box center [317, 211] width 38 height 13
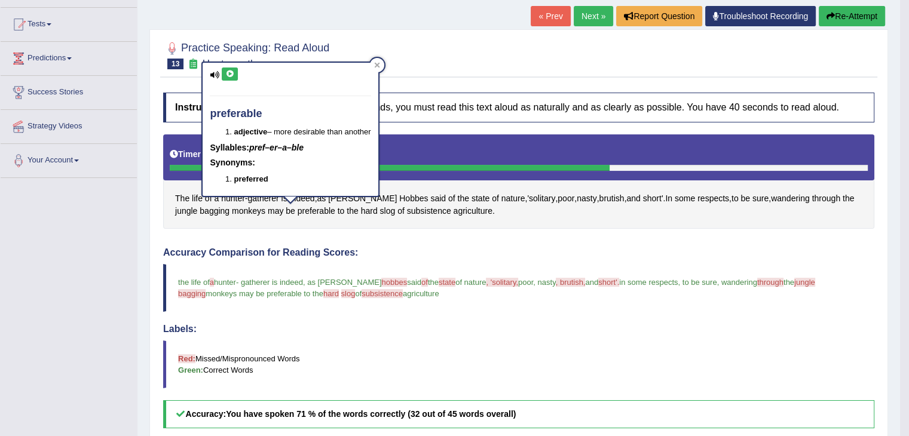
click at [230, 75] on icon at bounding box center [229, 74] width 9 height 7
click at [380, 213] on span "slog" at bounding box center [388, 211] width 16 height 13
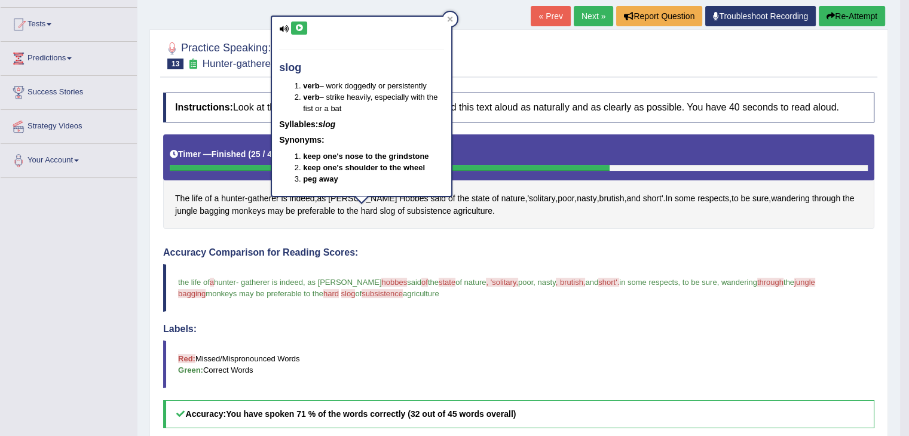
click at [298, 29] on icon at bounding box center [299, 28] width 9 height 7
click at [407, 211] on span "subsistence" at bounding box center [429, 211] width 44 height 13
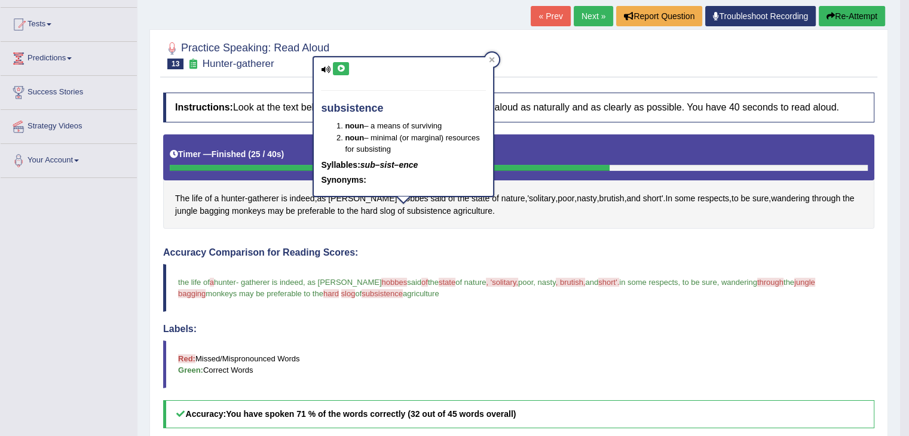
click at [340, 70] on icon at bounding box center [341, 68] width 9 height 7
click at [454, 211] on span "agriculture" at bounding box center [473, 211] width 39 height 13
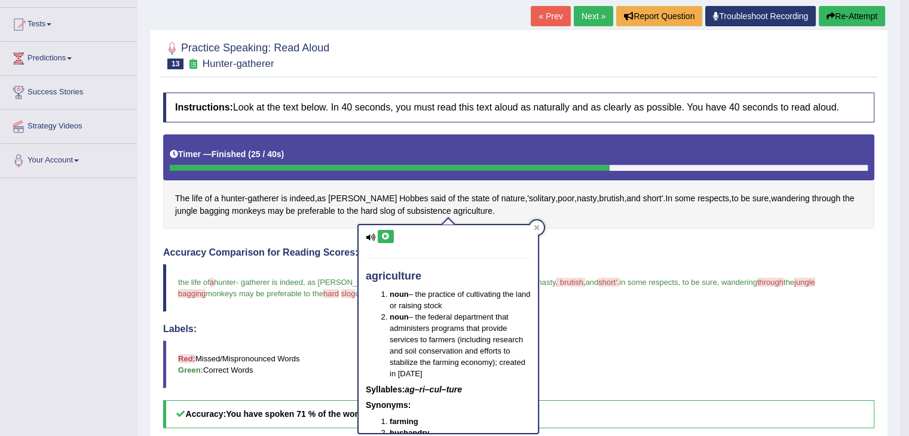
click at [383, 235] on icon at bounding box center [385, 236] width 9 height 7
click at [584, 235] on div "Instructions: Look at the text below. In 40 seconds, you must read this text al…" at bounding box center [519, 369] width 718 height 565
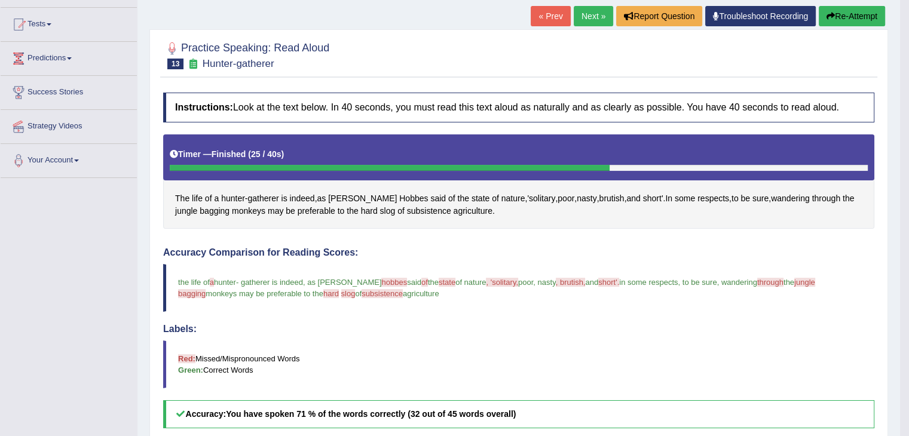
click at [862, 19] on button "Re-Attempt" at bounding box center [852, 16] width 66 height 20
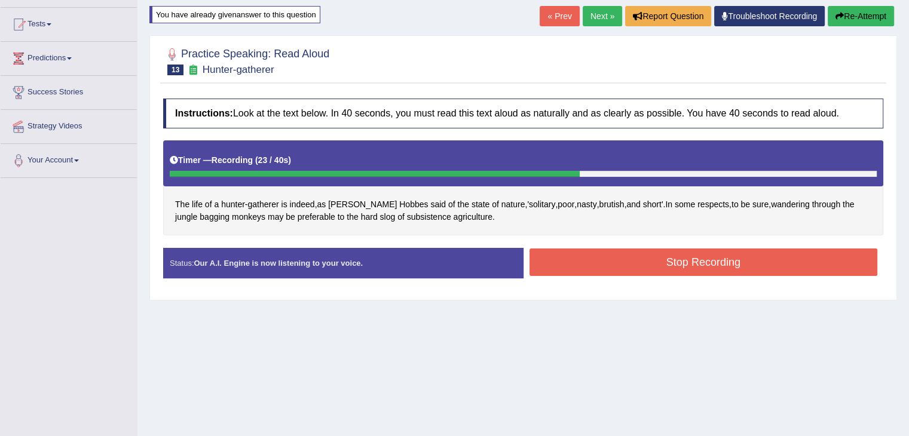
click at [688, 261] on button "Stop Recording" at bounding box center [704, 263] width 349 height 28
